Goal: Transaction & Acquisition: Purchase product/service

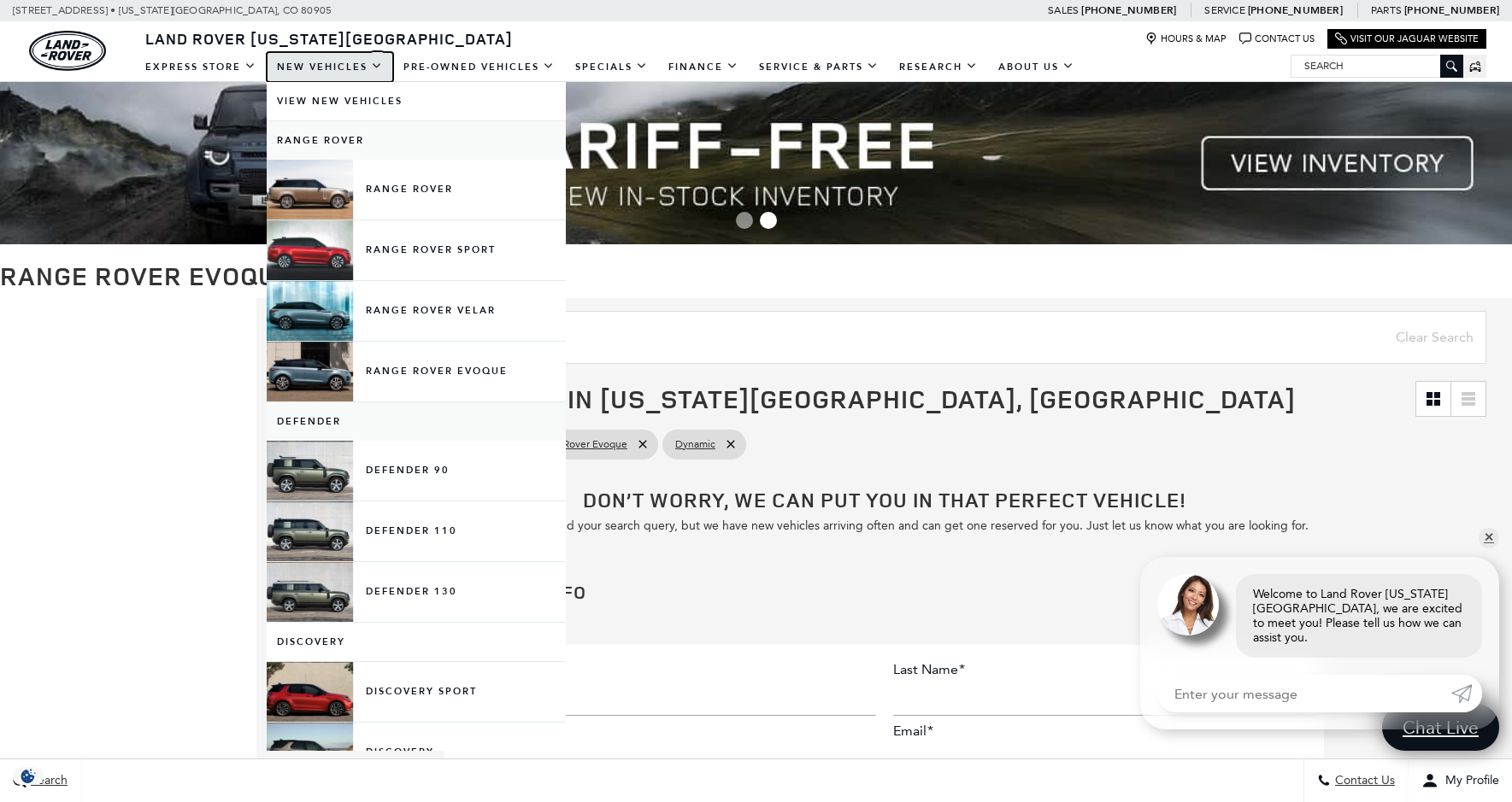
click at [333, 68] on link "New Vehicles" at bounding box center [330, 67] width 127 height 30
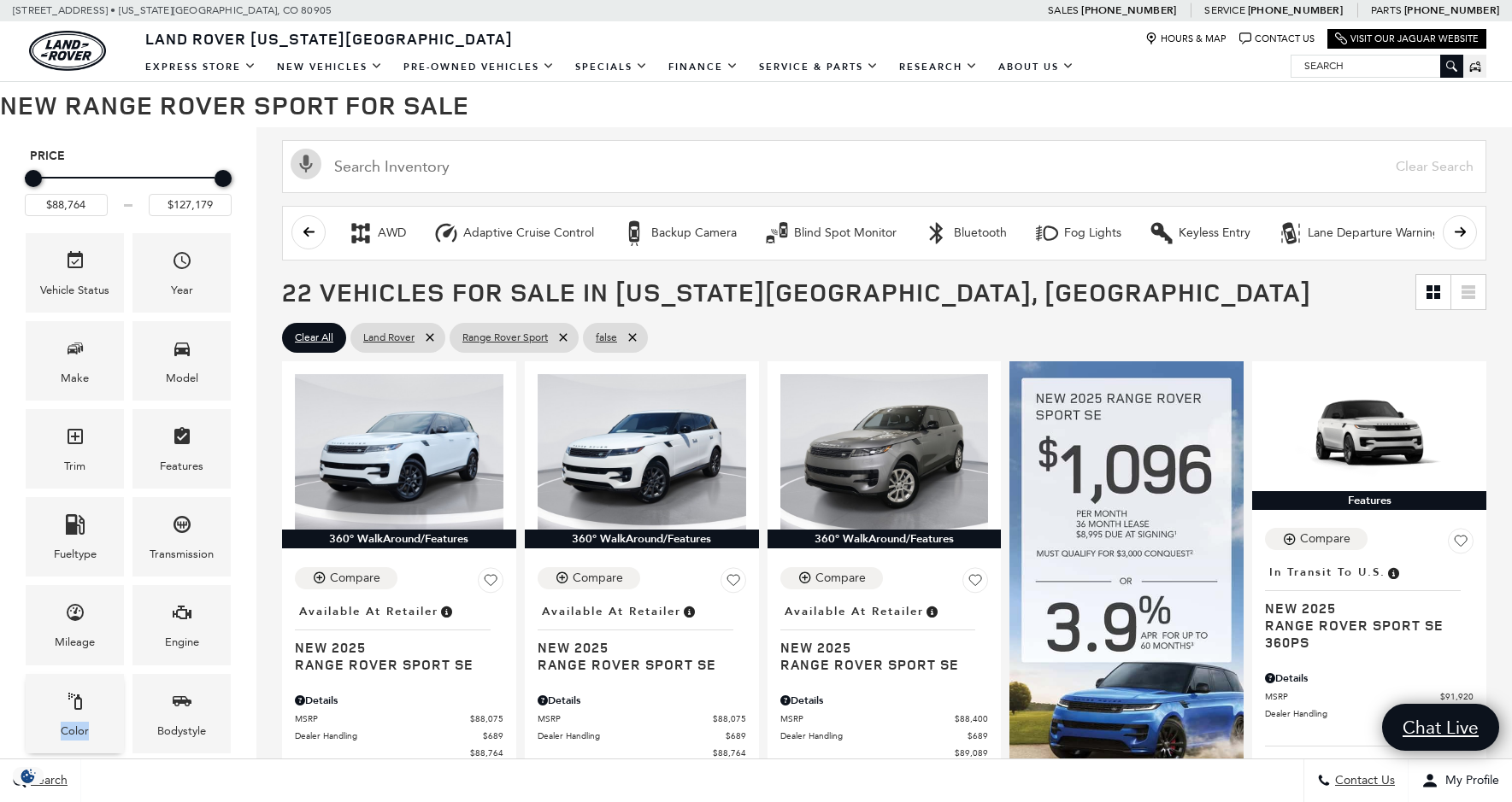
drag, startPoint x: 92, startPoint y: 718, endPoint x: 91, endPoint y: 705, distance: 13.0
click at [91, 711] on div "Color" at bounding box center [75, 714] width 99 height 80
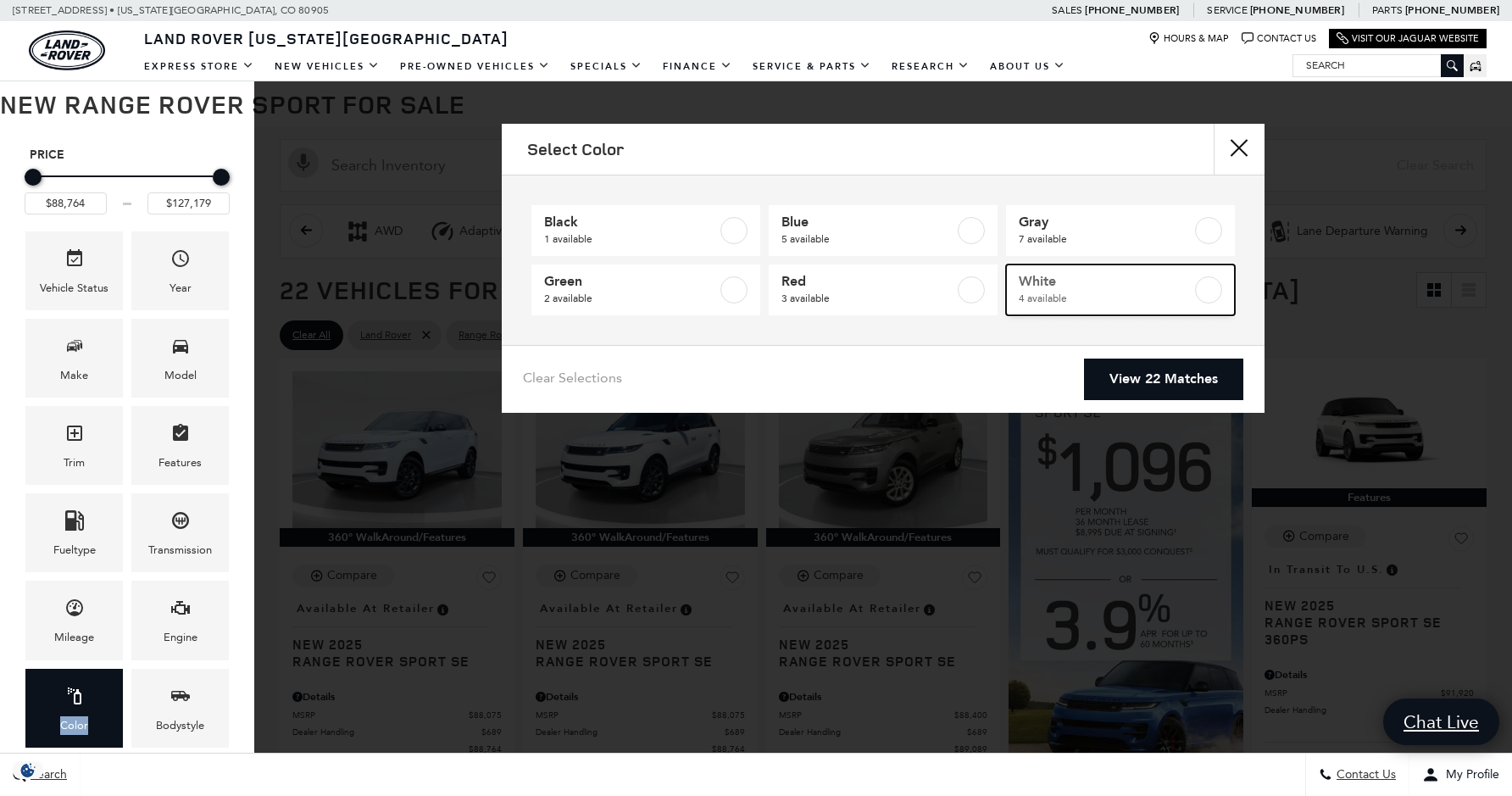
click at [1130, 291] on span "4 available" at bounding box center [1105, 298] width 173 height 17
type input "$93,834"
checkbox input "true"
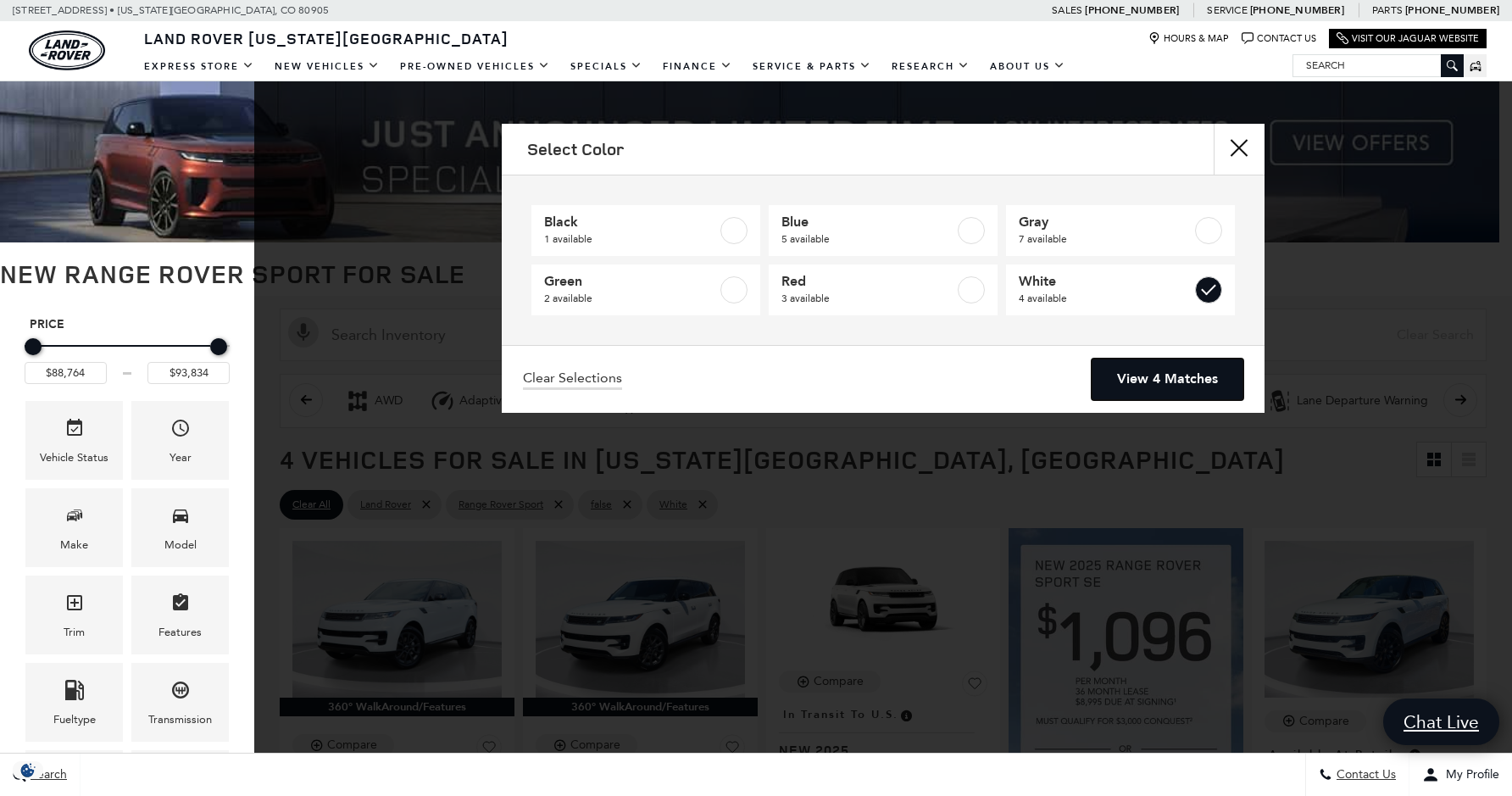
click at [1142, 374] on link "View 4 Matches" at bounding box center [1168, 380] width 152 height 42
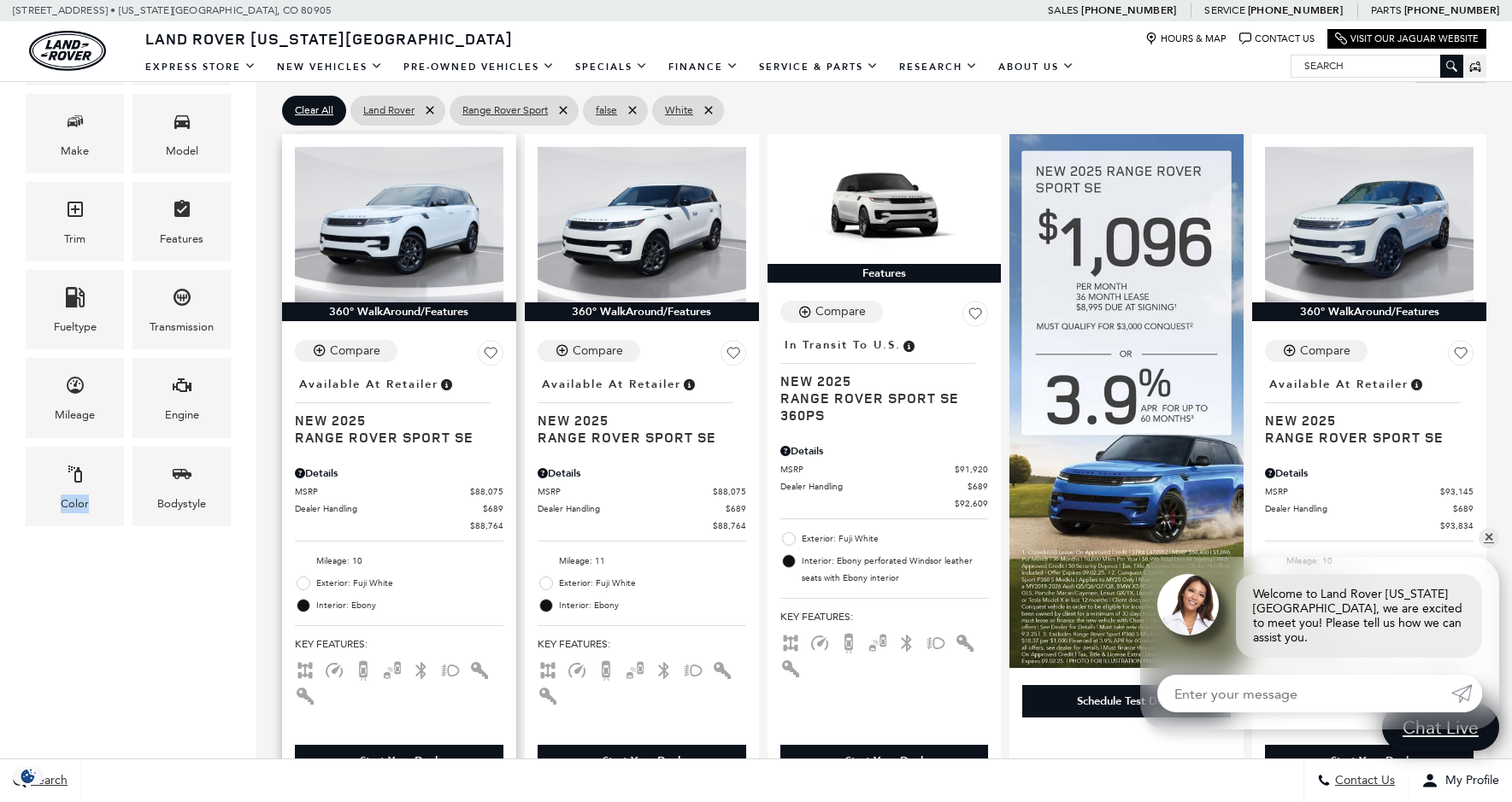
scroll to position [427, 0]
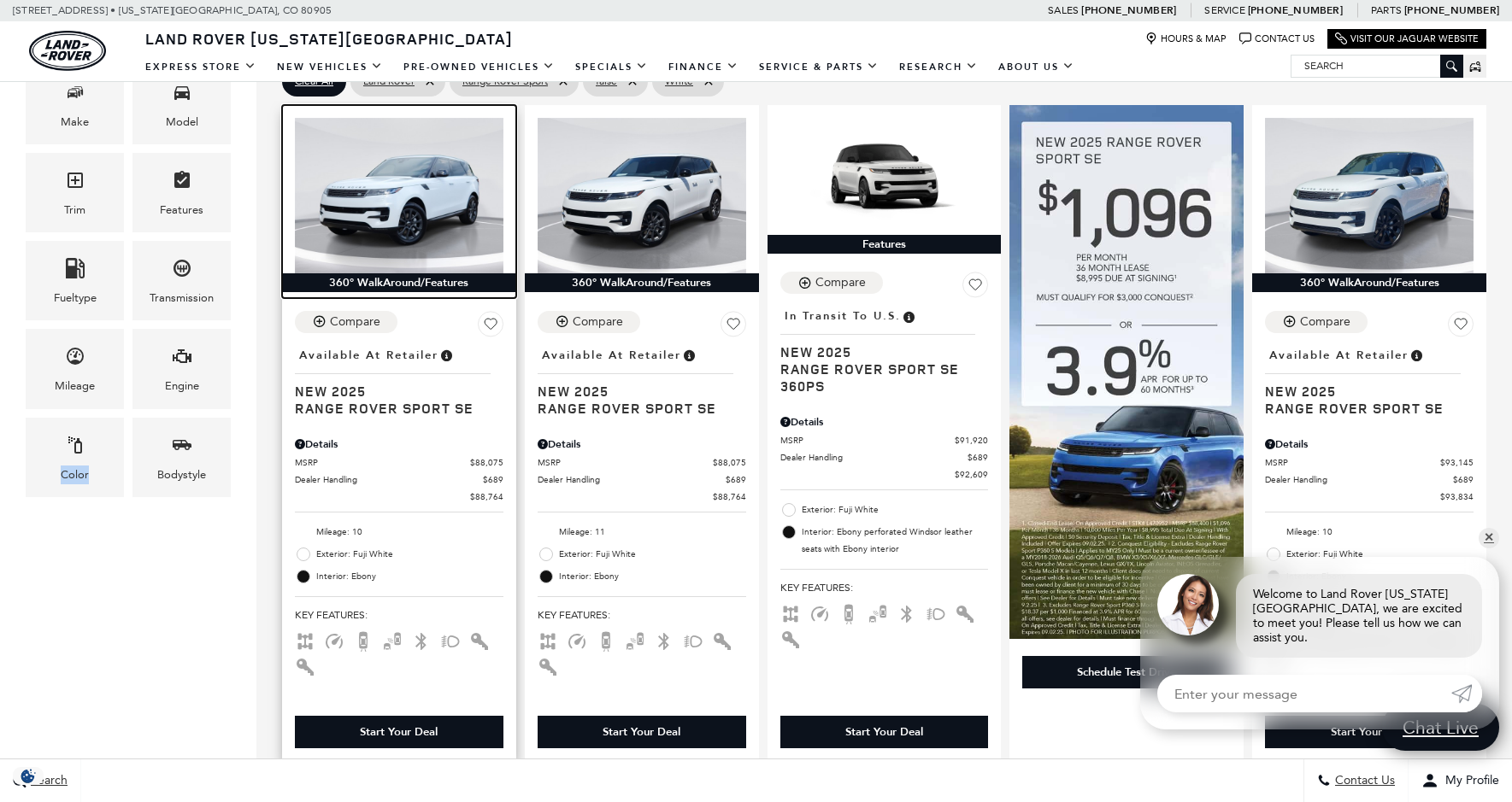
click at [415, 176] on img at bounding box center [399, 195] width 208 height 156
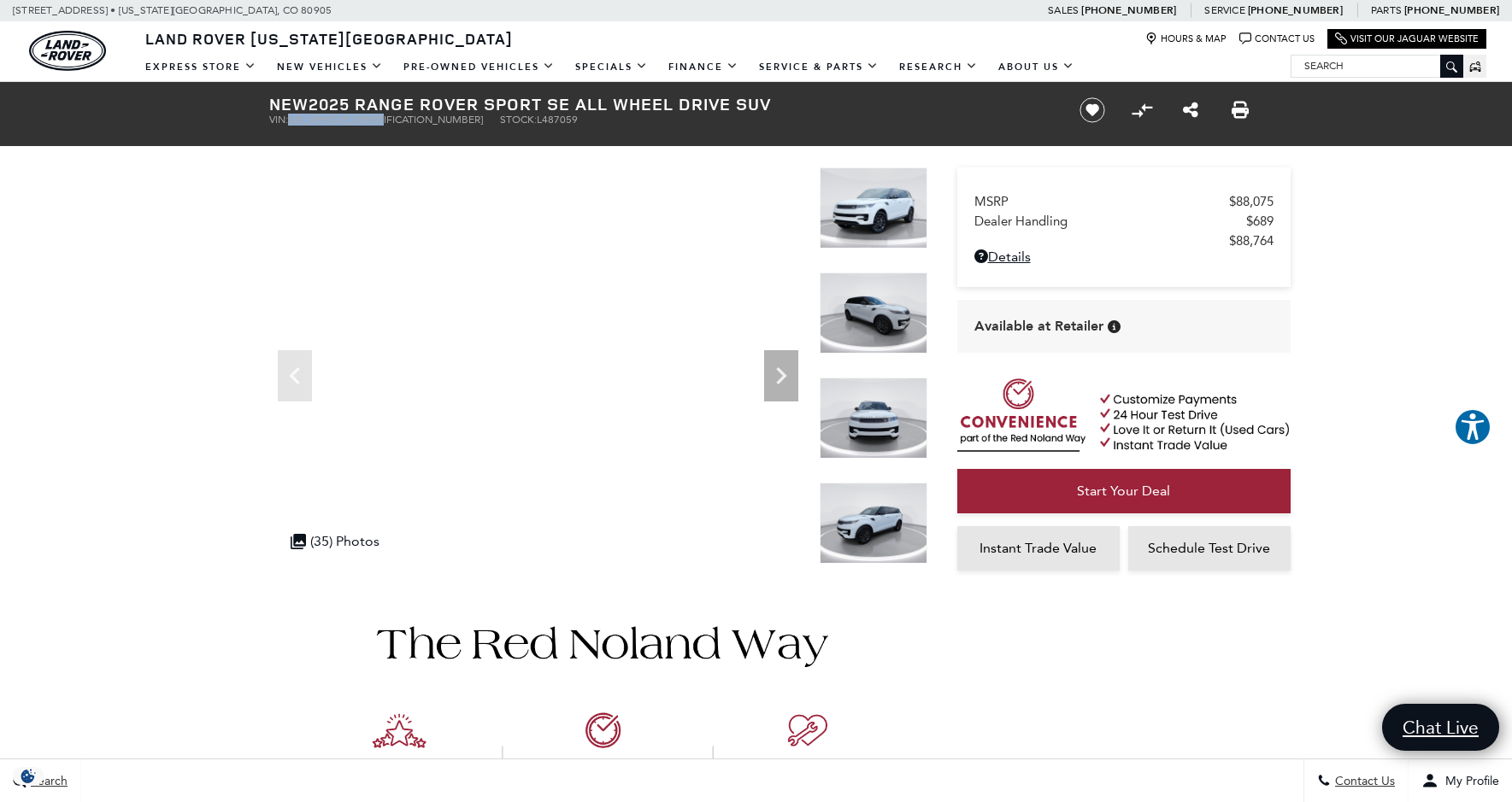
drag, startPoint x: 290, startPoint y: 117, endPoint x: 396, endPoint y: 118, distance: 106.0
click at [396, 118] on ul "VIN: SAL1P9EU2SA487059 Stock: L487059" at bounding box center [660, 120] width 782 height 12
drag, startPoint x: 396, startPoint y: 118, endPoint x: 382, endPoint y: 118, distance: 14.0
copy li "SAL1P9EU2SA487059"
